Goal: Find specific page/section: Find specific page/section

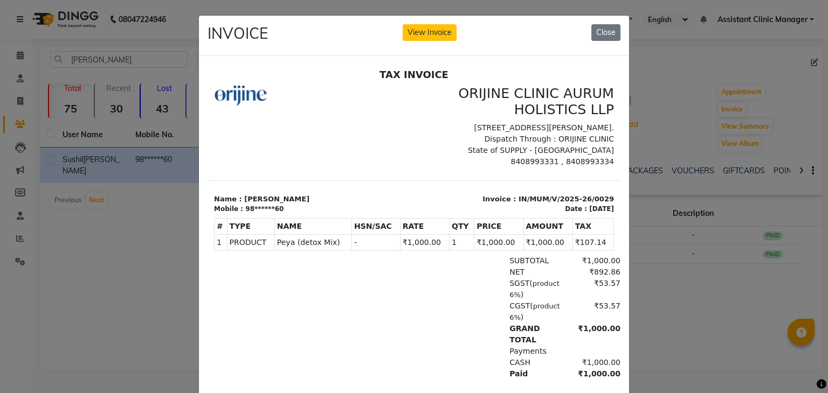
scroll to position [8, 0]
click at [597, 31] on button "Close" at bounding box center [605, 32] width 29 height 17
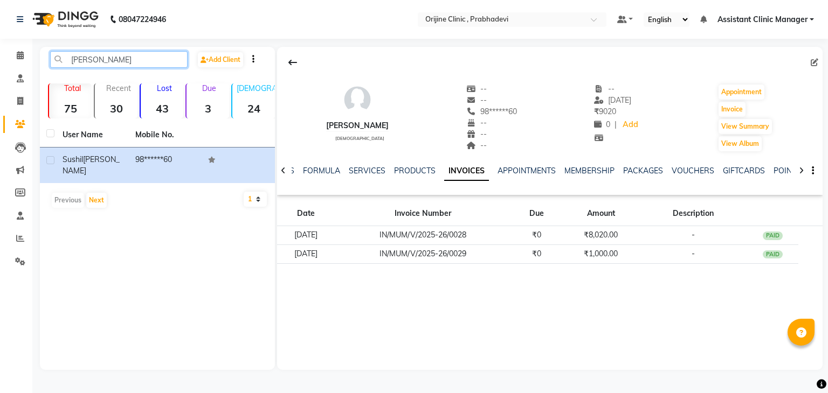
click at [117, 59] on input "[PERSON_NAME]" at bounding box center [118, 59] width 137 height 17
type input "s"
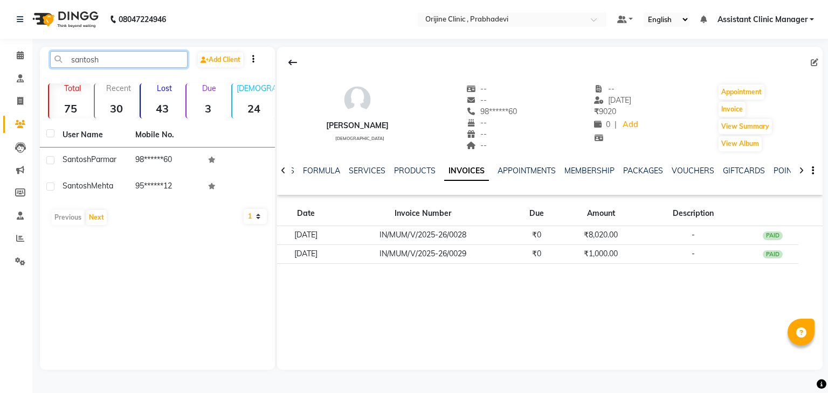
click at [115, 61] on input "santosh" at bounding box center [118, 59] width 137 height 17
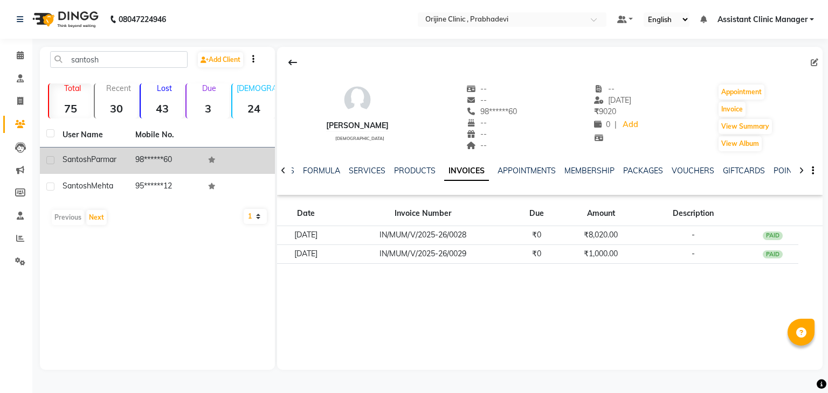
click at [98, 162] on span "Parmar" at bounding box center [103, 160] width 25 height 10
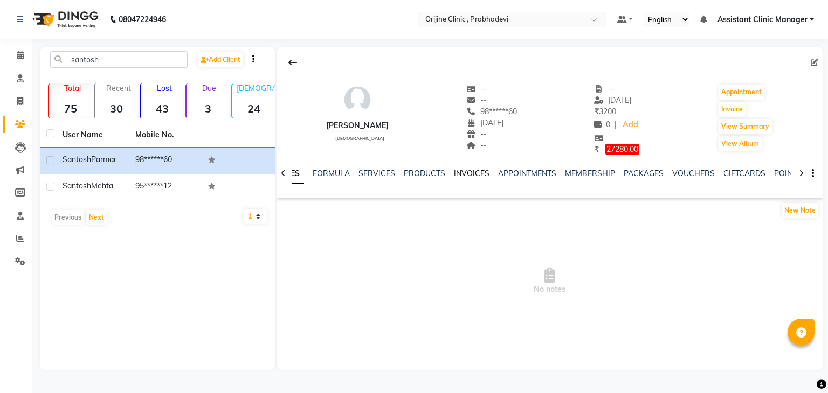
click at [472, 172] on link "INVOICES" at bounding box center [472, 174] width 36 height 10
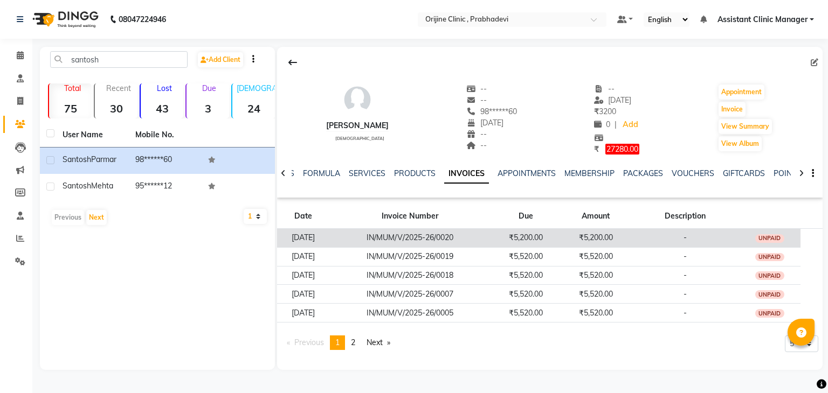
click at [469, 238] on td "IN/MUM/V/2025-26/0020" at bounding box center [410, 237] width 161 height 19
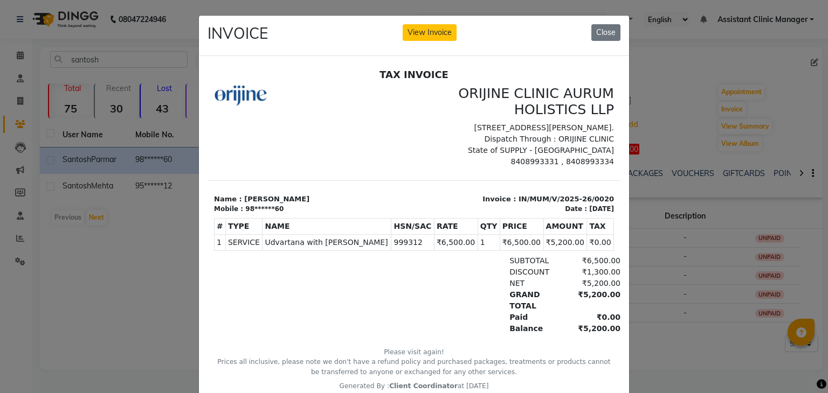
click at [136, 63] on ngb-modal-window "INVOICE View Invoice Close" at bounding box center [414, 196] width 828 height 393
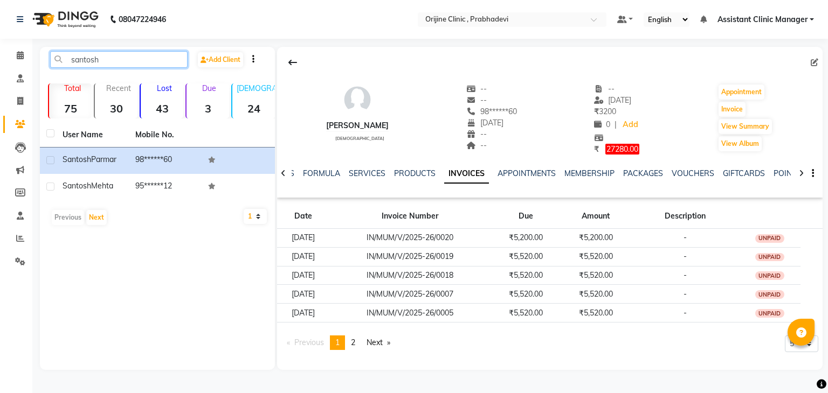
click at [136, 63] on input "santosh" at bounding box center [118, 59] width 137 height 17
type input "s"
